Goal: Find specific page/section: Find specific page/section

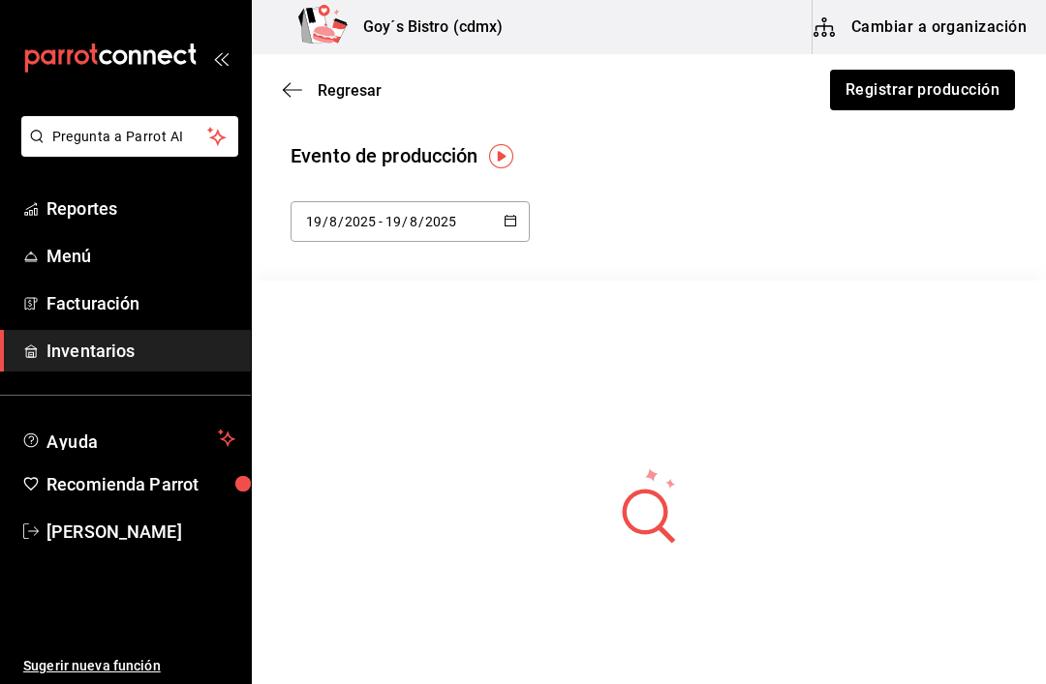
click at [297, 88] on icon "button" at bounding box center [292, 89] width 19 height 17
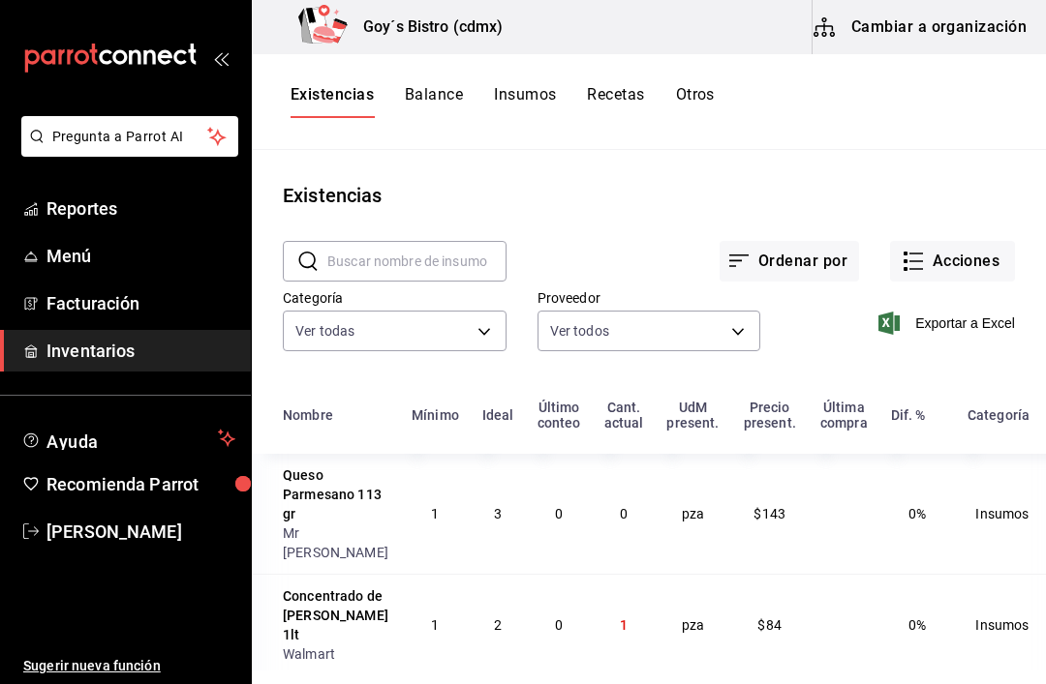
click at [711, 87] on button "Otros" at bounding box center [695, 101] width 39 height 33
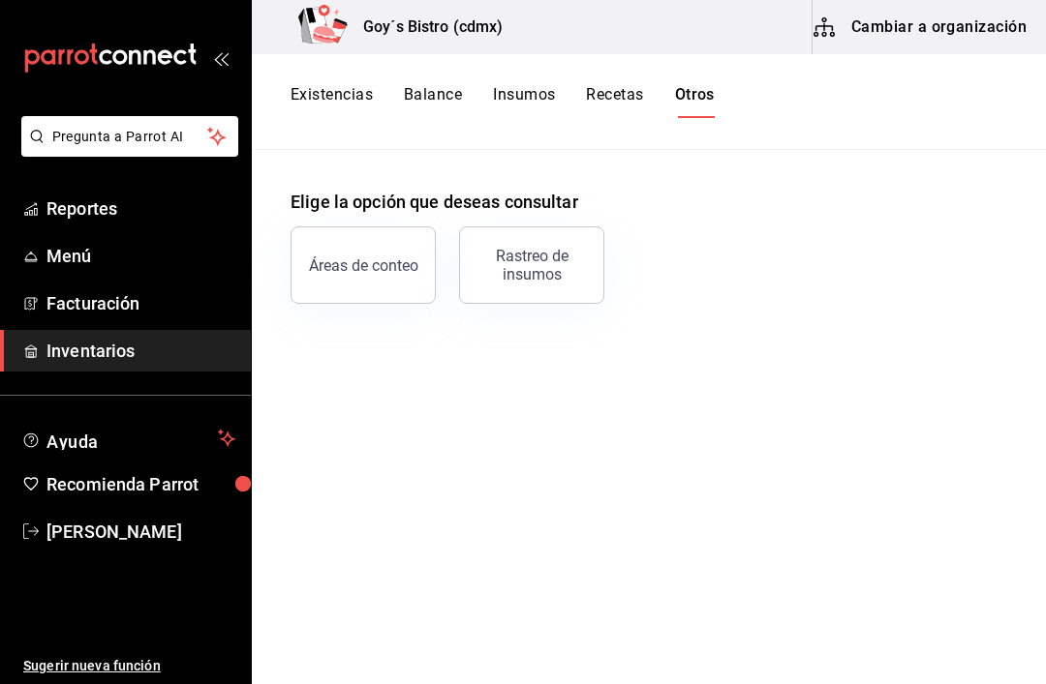
click at [534, 86] on button "Insumos" at bounding box center [524, 101] width 62 height 33
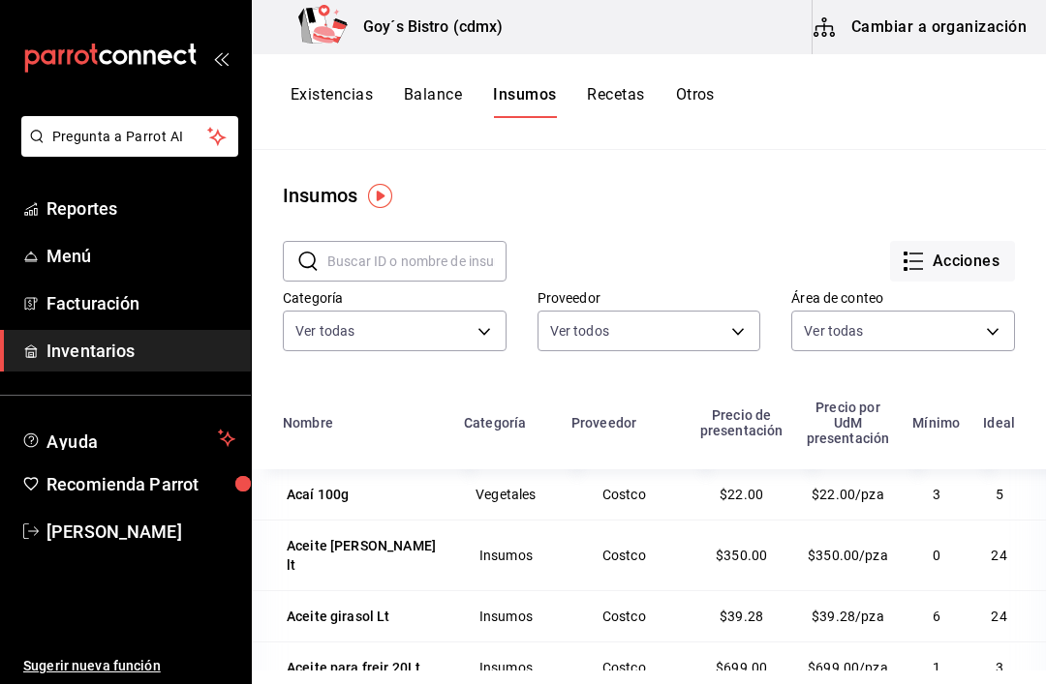
click at [960, 258] on button "Acciones" at bounding box center [952, 261] width 125 height 41
click at [634, 213] on div at bounding box center [523, 342] width 1046 height 684
